Goal: Find specific page/section: Find specific page/section

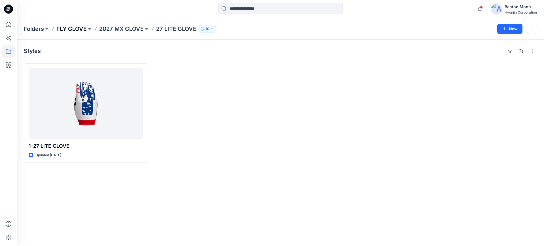
click at [72, 30] on p "FLY GLOVE" at bounding box center [71, 29] width 30 height 8
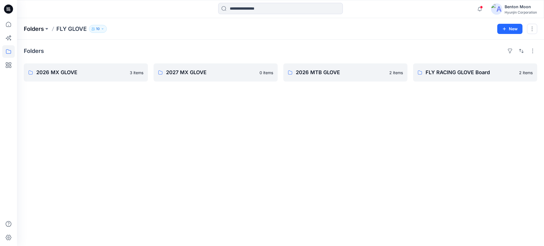
click at [37, 25] on p "Folders" at bounding box center [34, 29] width 20 height 8
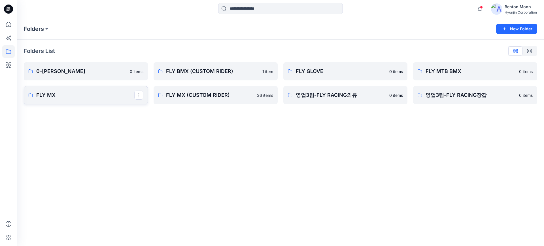
click at [88, 94] on p "FLY MX" at bounding box center [85, 95] width 98 height 8
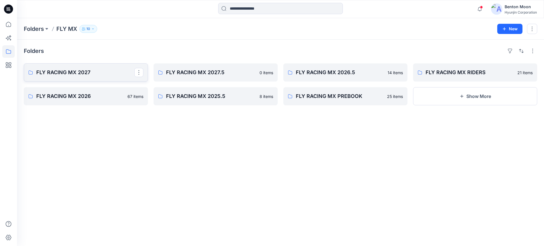
click at [110, 77] on link "FLY RACING MX 2027" at bounding box center [86, 72] width 124 height 18
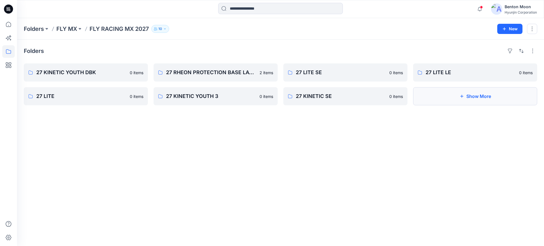
click at [457, 97] on button "Show More" at bounding box center [475, 96] width 124 height 18
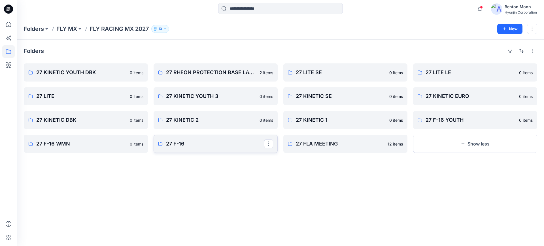
click at [187, 144] on p "27 F-16" at bounding box center [215, 144] width 98 height 8
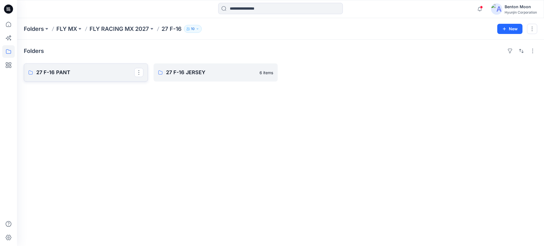
click at [80, 70] on p "27 F-16 PANT" at bounding box center [85, 73] width 98 height 8
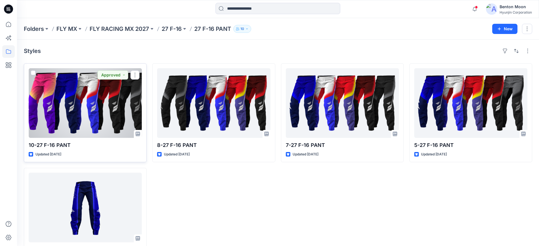
click at [107, 118] on div at bounding box center [85, 103] width 113 height 70
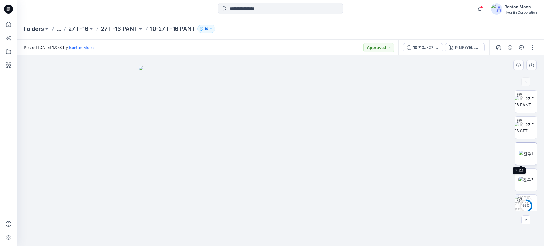
click at [528, 156] on img at bounding box center [526, 154] width 14 height 6
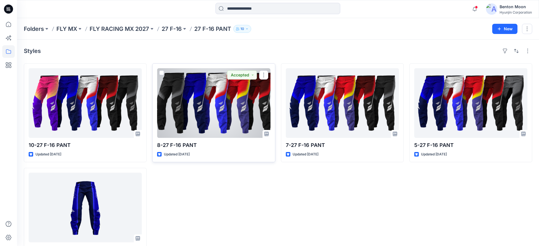
click at [186, 101] on div at bounding box center [213, 103] width 113 height 70
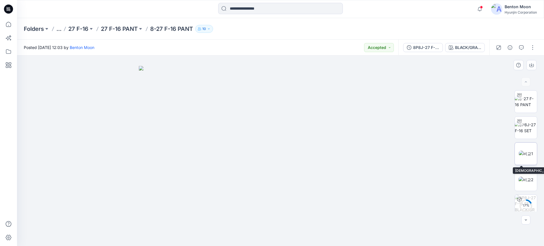
click at [519, 152] on img at bounding box center [526, 154] width 14 height 6
click at [84, 29] on p "27 F-16" at bounding box center [78, 29] width 20 height 8
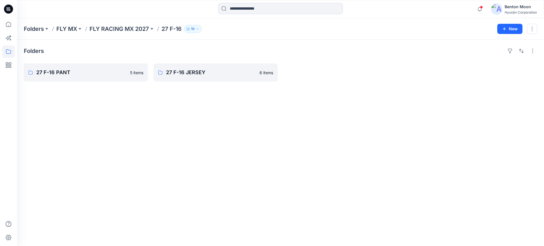
click at [72, 32] on p "FLY MX" at bounding box center [66, 29] width 21 height 8
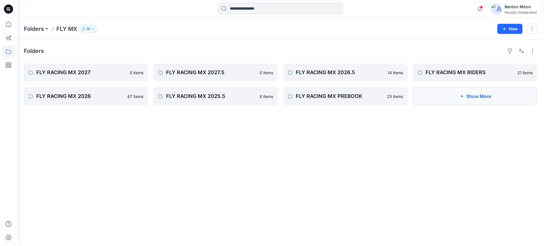
click at [431, 93] on button "Show More" at bounding box center [475, 96] width 124 height 18
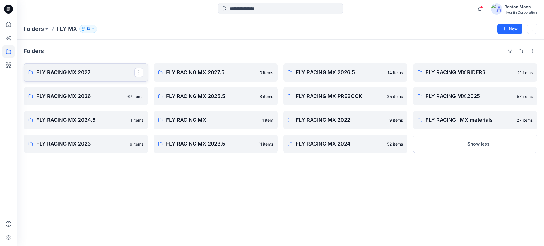
click at [91, 75] on p "FLY RACING MX 2027" at bounding box center [85, 73] width 98 height 8
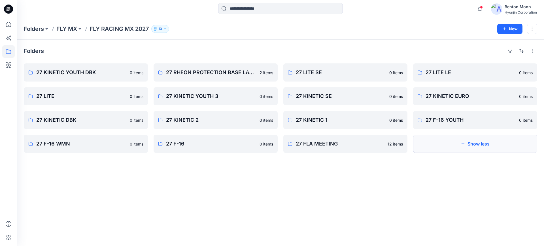
click at [434, 140] on button "Show less" at bounding box center [475, 144] width 124 height 18
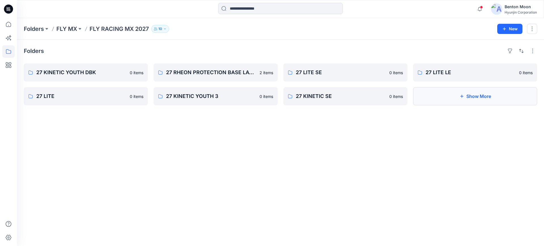
click at [451, 98] on button "Show More" at bounding box center [475, 96] width 124 height 18
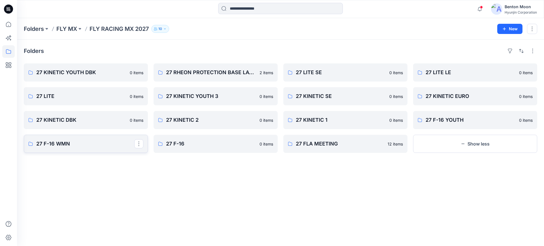
click at [85, 149] on link "27 F-16 WMN" at bounding box center [86, 144] width 124 height 18
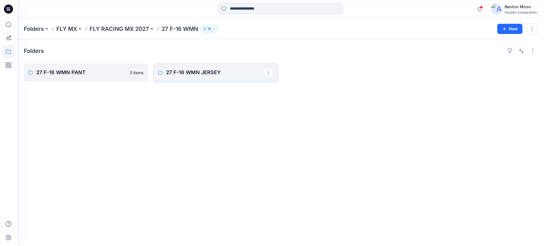
click at [180, 72] on p "27 F-16 WMN JERSEY" at bounding box center [215, 73] width 98 height 8
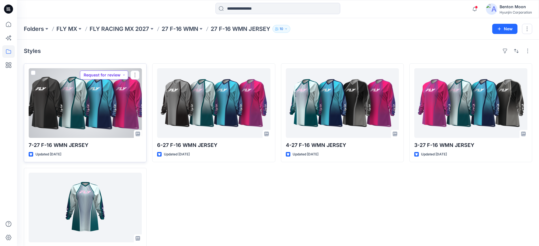
click at [110, 75] on button "Request for review" at bounding box center [104, 75] width 48 height 9
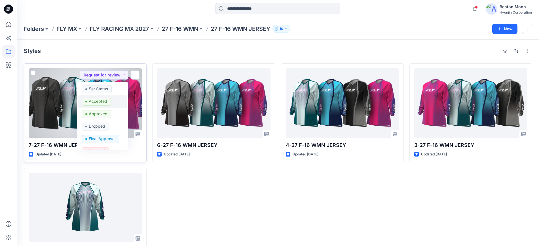
click at [101, 102] on p "Accepted" at bounding box center [98, 101] width 18 height 7
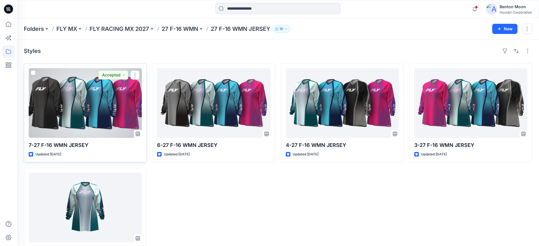
click at [81, 109] on div at bounding box center [85, 103] width 113 height 70
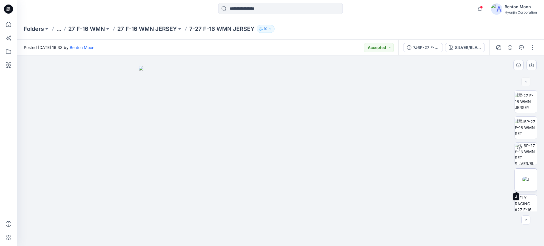
drag, startPoint x: 525, startPoint y: 181, endPoint x: 522, endPoint y: 175, distance: 6.3
click at [525, 181] on img at bounding box center [525, 180] width 7 height 6
drag, startPoint x: 256, startPoint y: 29, endPoint x: 197, endPoint y: 22, distance: 59.3
click at [197, 22] on div "Folders ... 27 F-16 WMN 27 F-16 WMN JERSEY 7-27 F-16 WMN JERSEY 10" at bounding box center [280, 29] width 527 height 22
copy p "27 F-16 WMN JERSEY"
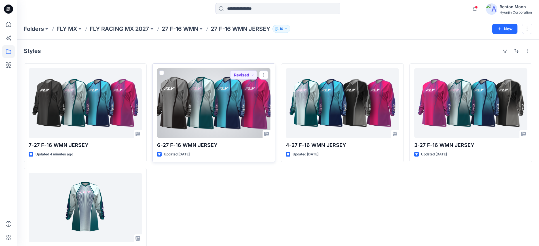
click at [200, 101] on div at bounding box center [213, 103] width 113 height 70
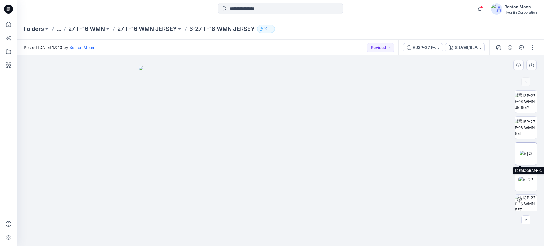
click at [524, 151] on img at bounding box center [526, 154] width 12 height 6
click at [95, 30] on p "27 F-16 WMN" at bounding box center [86, 29] width 37 height 8
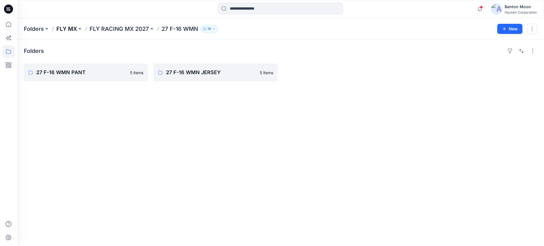
click at [71, 28] on p "FLY MX" at bounding box center [66, 29] width 21 height 8
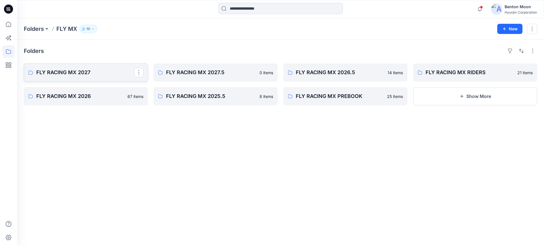
click at [97, 75] on p "FLY RACING MX 2027" at bounding box center [85, 73] width 98 height 8
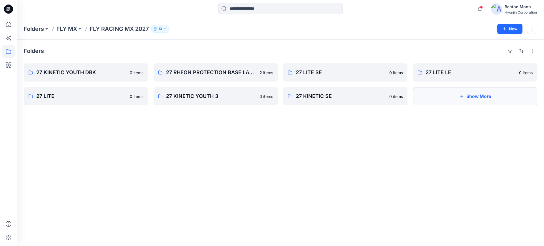
click at [454, 102] on button "Show More" at bounding box center [475, 96] width 124 height 18
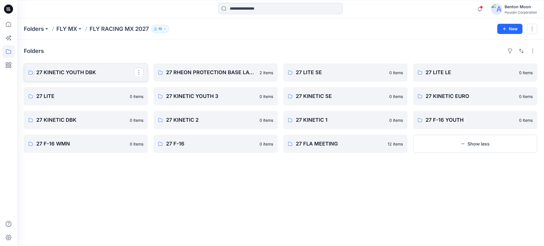
click at [87, 70] on p "27 KINETIC YOUTH DBK" at bounding box center [85, 73] width 98 height 8
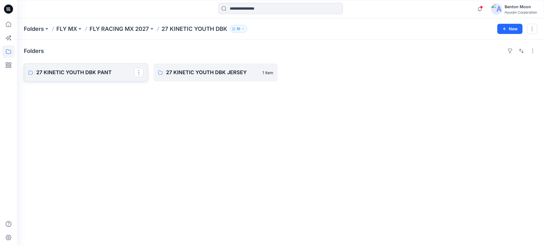
click at [111, 76] on p "27 KINETIC YOUTH DBK PANT" at bounding box center [85, 73] width 98 height 8
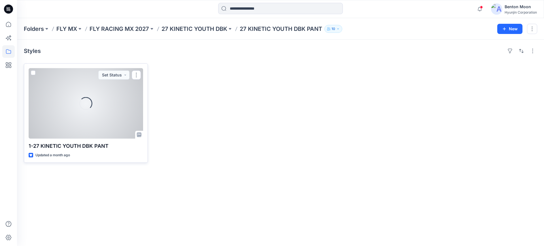
click at [96, 133] on div "Loading..." at bounding box center [86, 103] width 114 height 71
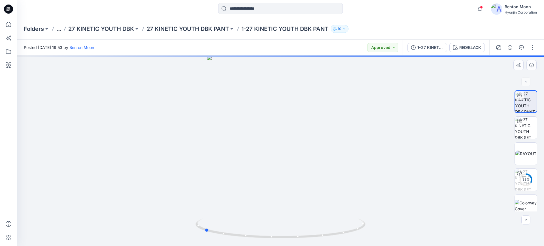
drag, startPoint x: 307, startPoint y: 202, endPoint x: 255, endPoint y: 138, distance: 82.4
click at [237, 179] on div at bounding box center [280, 151] width 527 height 191
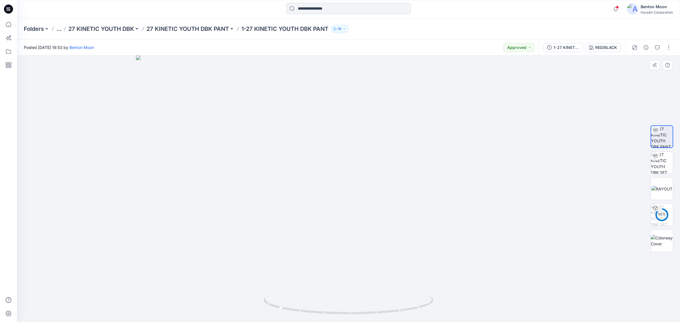
drag, startPoint x: 348, startPoint y: 184, endPoint x: 356, endPoint y: 249, distance: 65.7
click at [356, 246] on img at bounding box center [348, 189] width 425 height 267
drag, startPoint x: 339, startPoint y: 122, endPoint x: 343, endPoint y: 195, distance: 72.6
click at [344, 197] on img at bounding box center [348, 189] width 425 height 267
